Goal: Task Accomplishment & Management: Complete application form

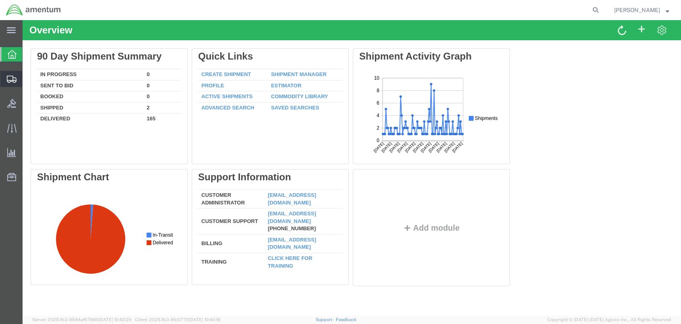
click at [0, 0] on span "Create Shipment" at bounding box center [0, 0] width 0 height 0
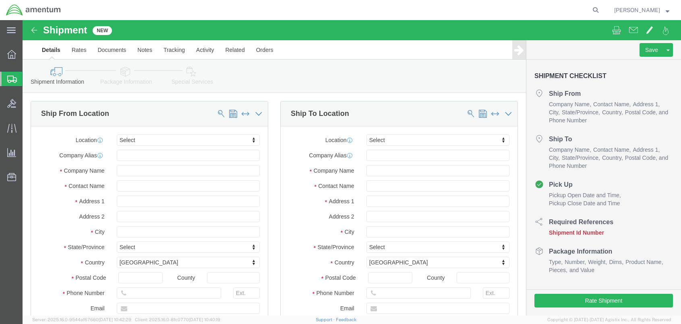
select select
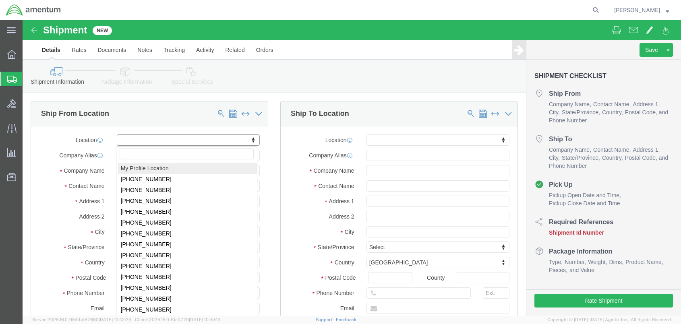
select select "MYPROFILE"
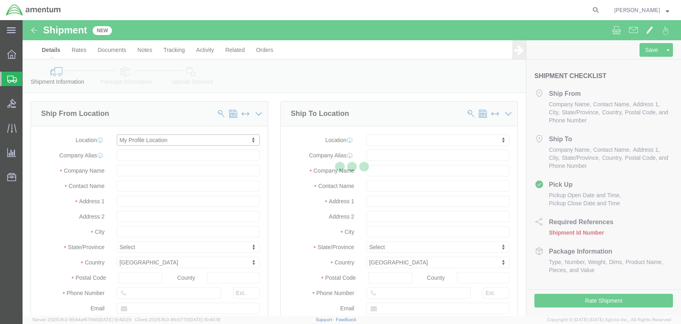
type input "[STREET_ADDRESS]"
type input "Redstone Arsonal"
type input "35898"
type input "[PHONE_NUMBER]"
type input "[PERSON_NAME][EMAIL_ADDRESS][PERSON_NAME][DOMAIN_NAME]"
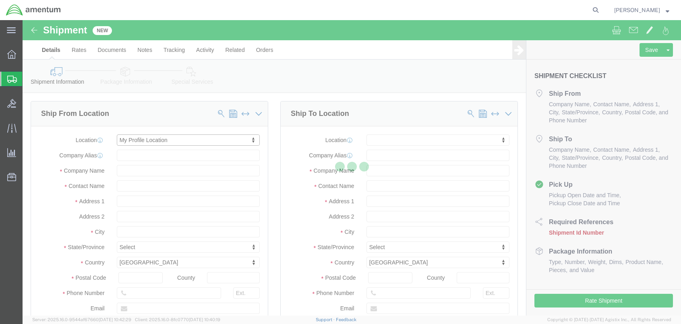
checkbox input "true"
type input "Amentum Services, Inc."
type input "[PERSON_NAME]"
type input "[GEOGRAPHIC_DATA]"
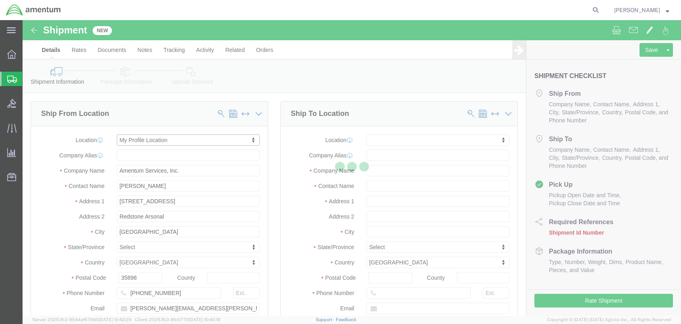
select select "AL"
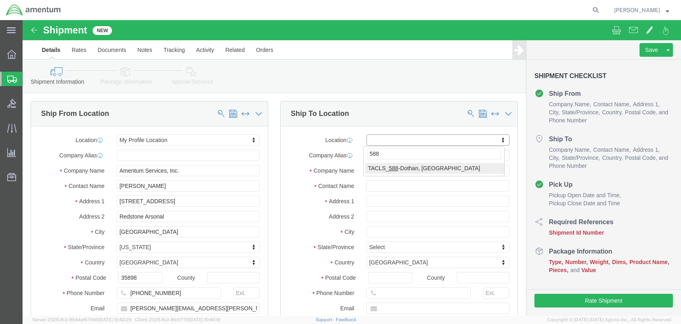
type input "588"
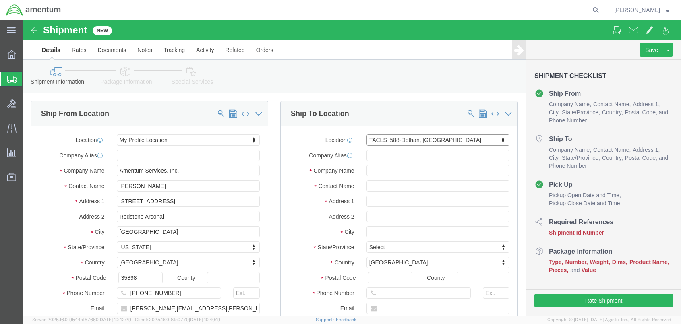
select select "42706"
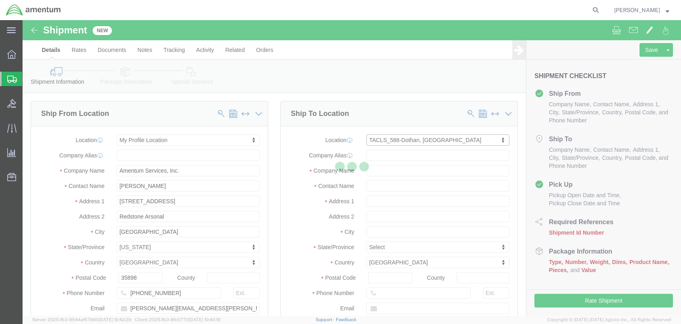
type input "[STREET_ADDRESS][PERSON_NAME]"
type input "C12 SITE 588"
type input "36303"
type input "Amentum Services, Inc."
type input "DOTHAN"
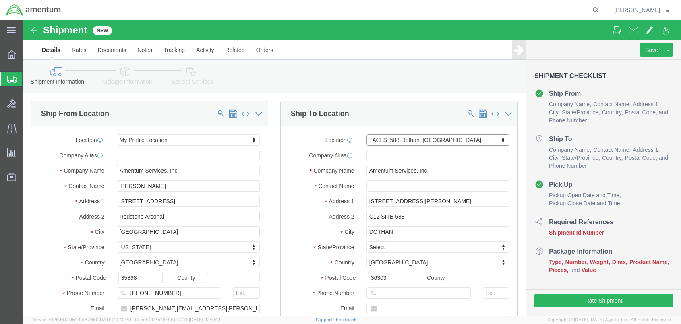
select select "AL"
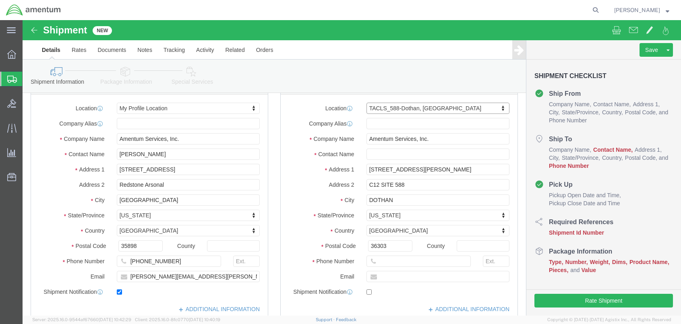
scroll to position [40, 0]
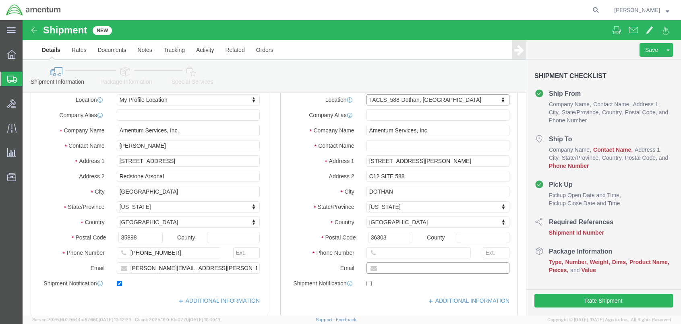
click input "text"
type input "[EMAIL_ADDRESS][DOMAIN_NAME]"
checkbox input "true"
click input "text"
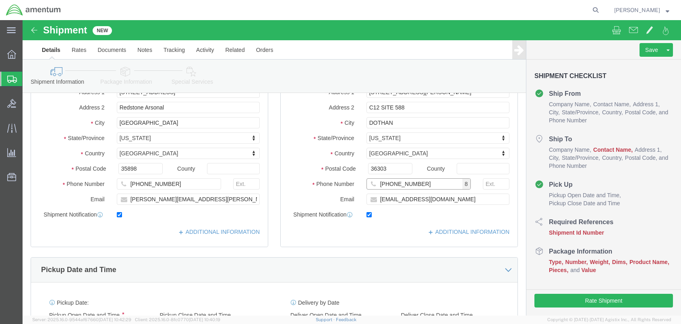
scroll to position [108, 0]
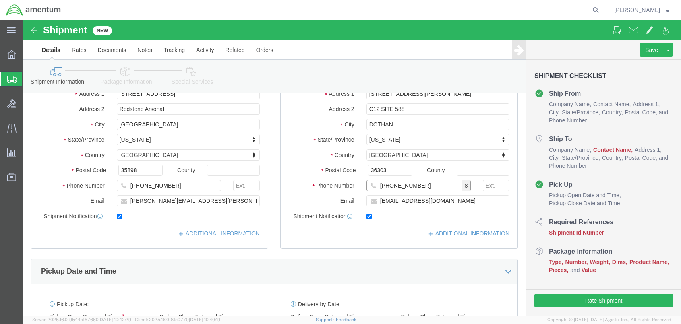
type input "[PHONE_NUMBER]"
click icon
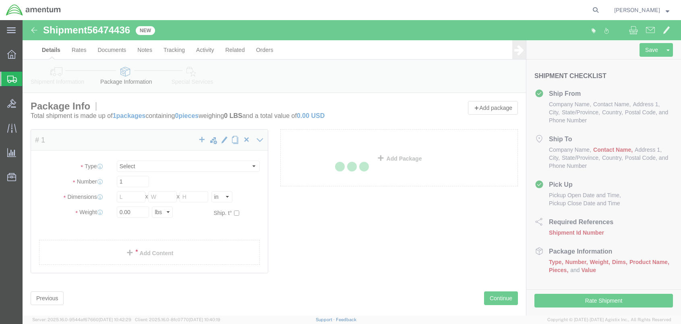
select select "CBOX"
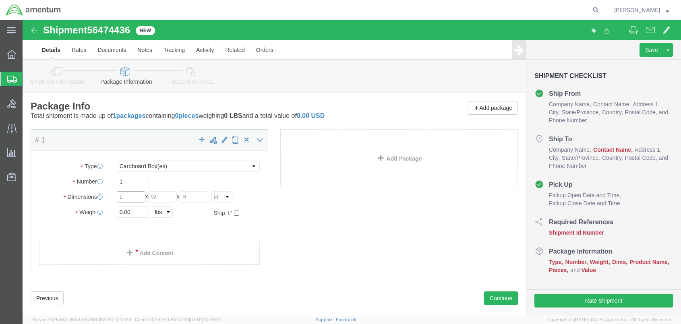
click input "text"
type input "8"
click input "text"
type input "8"
click input "text"
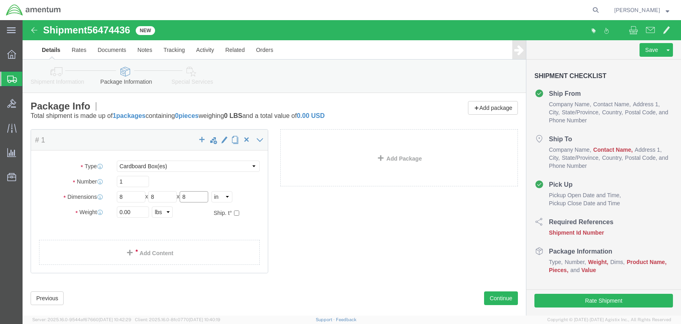
type input "8"
drag, startPoint x: 112, startPoint y: 192, endPoint x: 33, endPoint y: 191, distance: 79.0
click div "Weight 0.00 Select kgs lbs Ship. t°"
type input "7"
click link "Add Content"
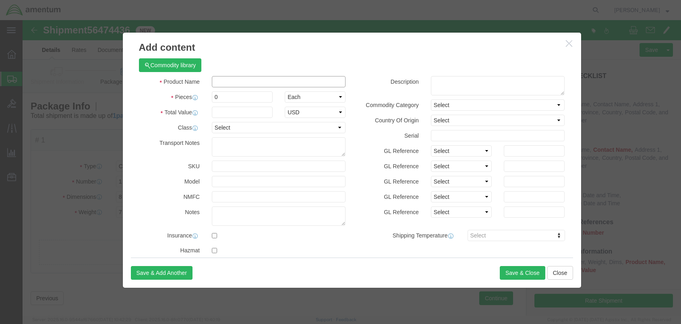
click input "text"
type input "TUG Brake Pads"
click input "0"
type input "2"
click input "text"
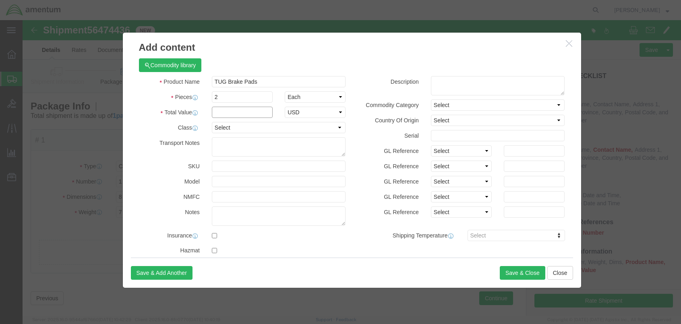
type input "100"
click button "Save & Close"
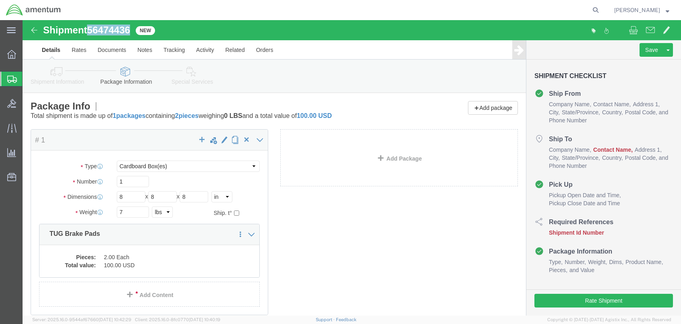
drag, startPoint x: 109, startPoint y: 10, endPoint x: 68, endPoint y: 12, distance: 41.2
click span "56474436"
copy span "56474436"
click link "Shipment Information"
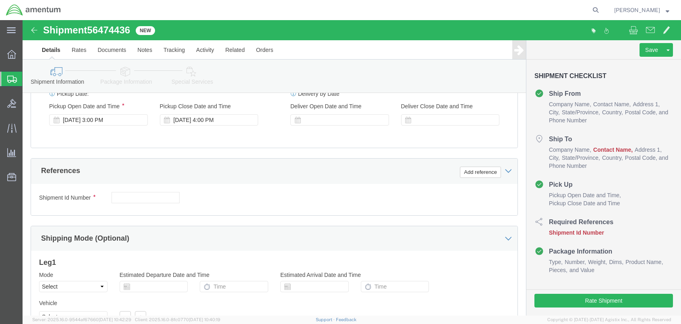
scroll to position [322, 0]
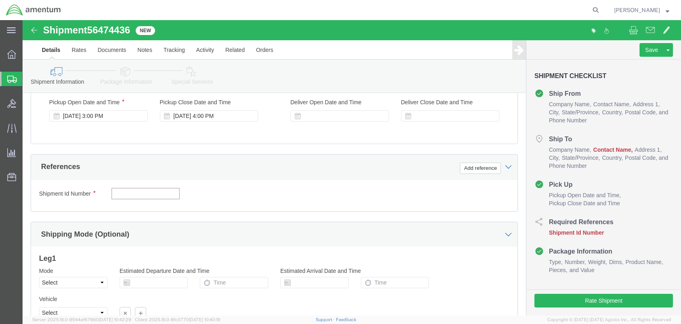
click input "text"
paste input "56474436"
type input "56474436"
click div "Shipment Id Number 56474436 Select Account Type Activity ID Airline Appointment…"
click input "56474436"
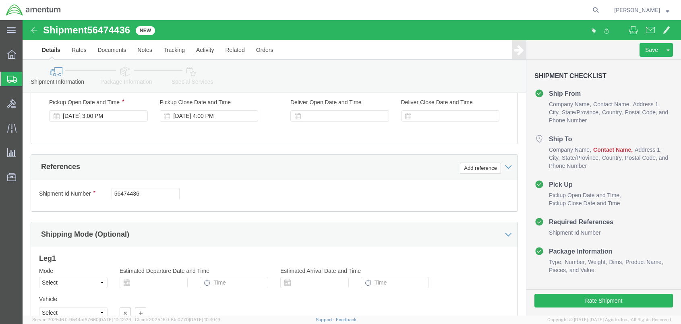
click div "Shipment Id Number 56474436 Select Account Type Activity ID Airline Appointment…"
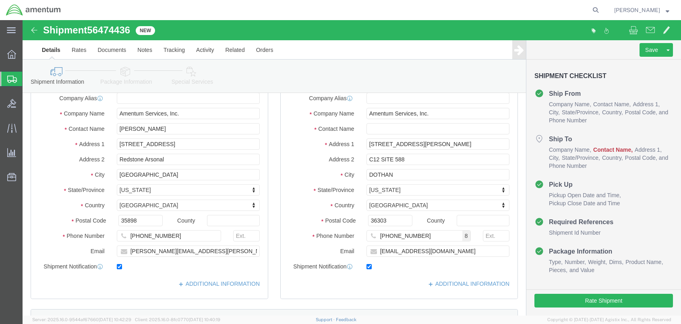
scroll to position [54, 0]
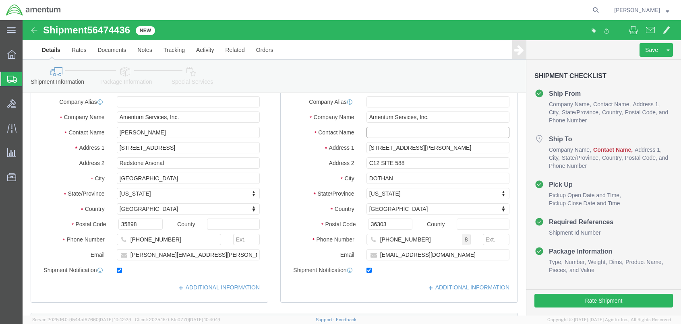
click input "text"
type input "[PERSON_NAME]"
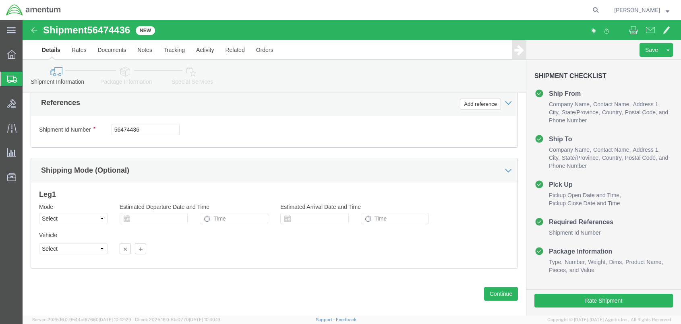
scroll to position [396, 0]
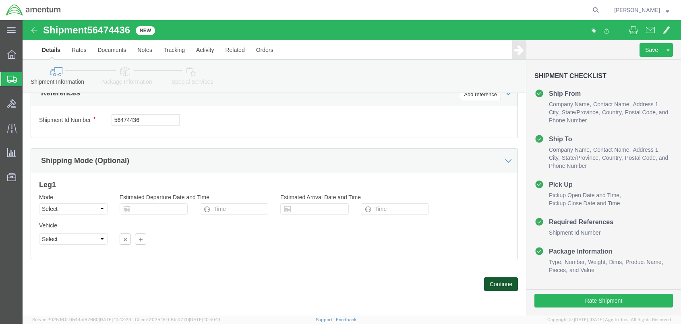
click button "Continue"
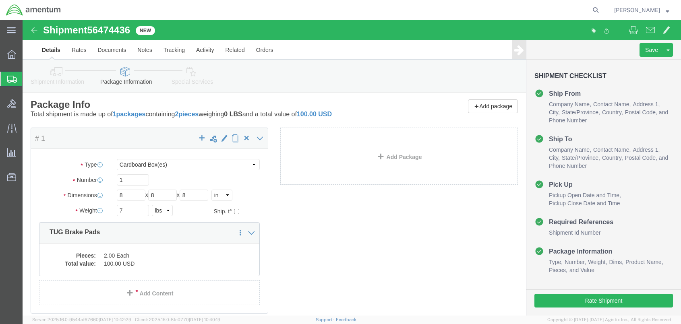
scroll to position [0, 0]
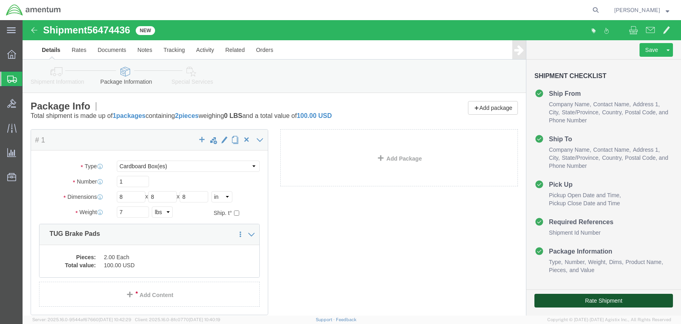
click button "Rate Shipment"
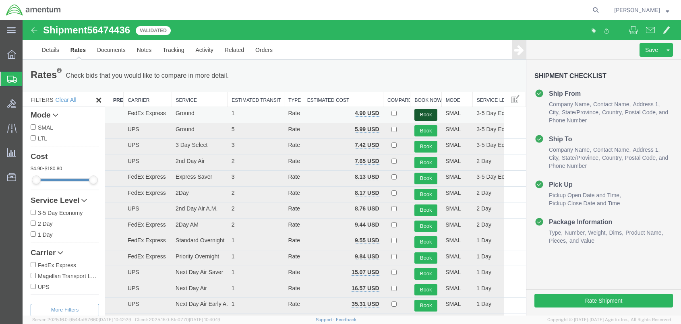
click at [421, 113] on button "Book" at bounding box center [426, 115] width 23 height 12
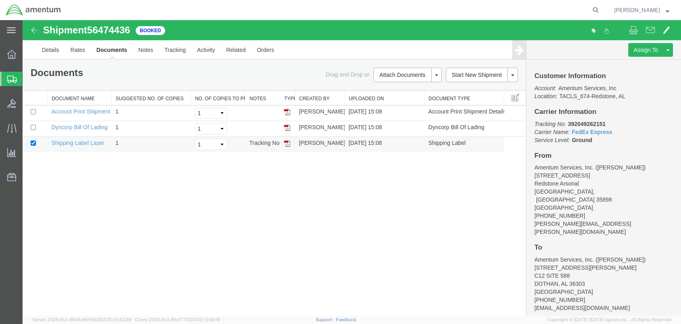
click at [289, 143] on img at bounding box center [287, 143] width 6 height 6
click at [286, 126] on img at bounding box center [287, 128] width 6 height 6
